Goal: Navigation & Orientation: Find specific page/section

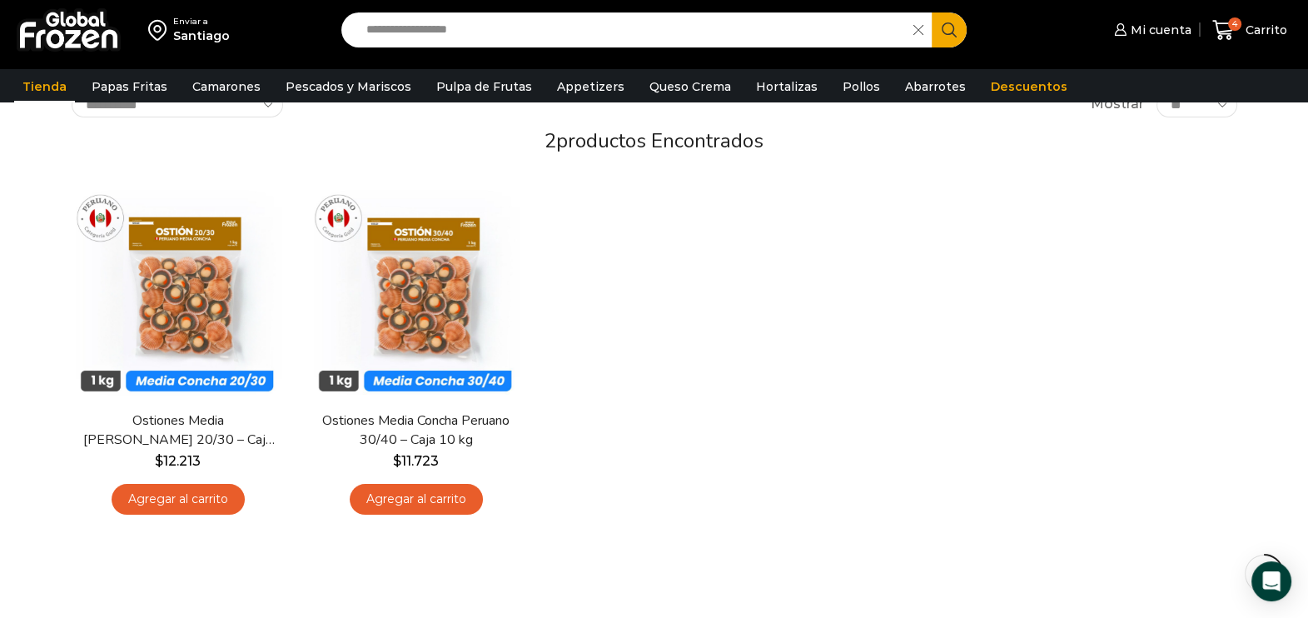
click at [54, 92] on link "Tienda" at bounding box center [44, 87] width 61 height 32
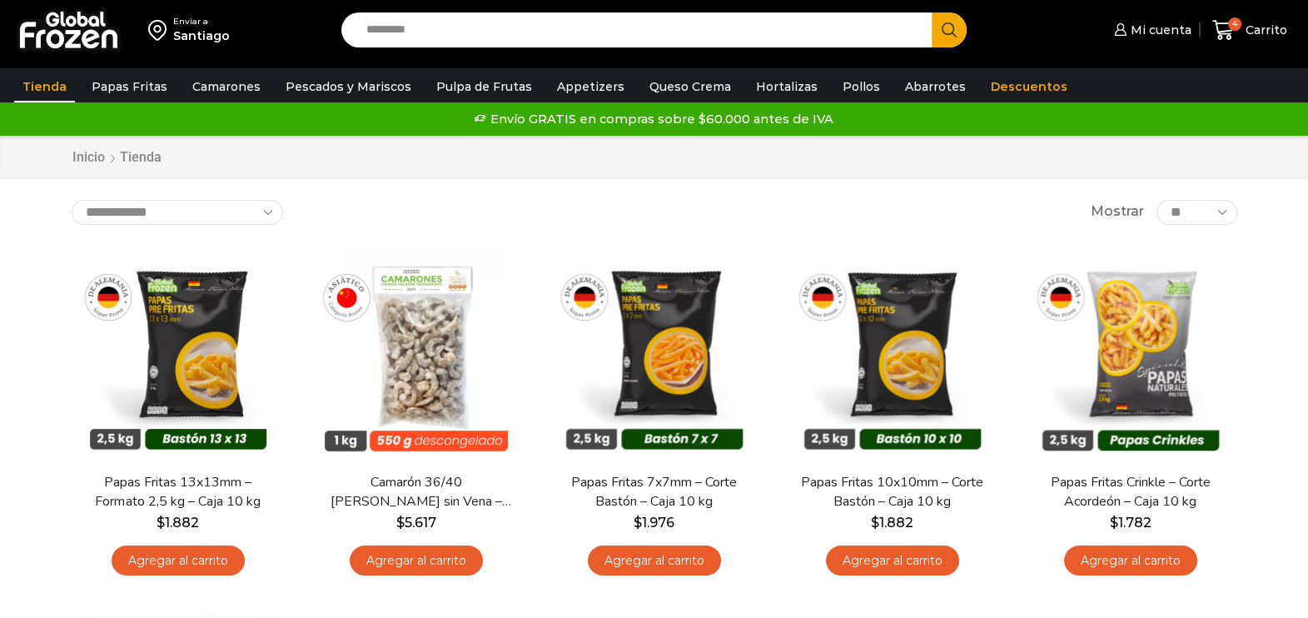
click at [19, 138] on div "Inicio [GEOGRAPHIC_DATA]" at bounding box center [654, 157] width 1308 height 43
click at [84, 159] on link "Inicio" at bounding box center [89, 157] width 34 height 19
